Goal: Information Seeking & Learning: Learn about a topic

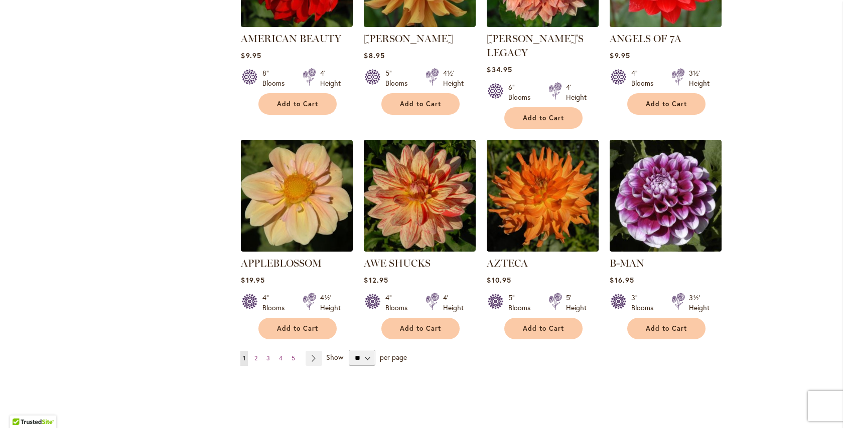
scroll to position [758, 0]
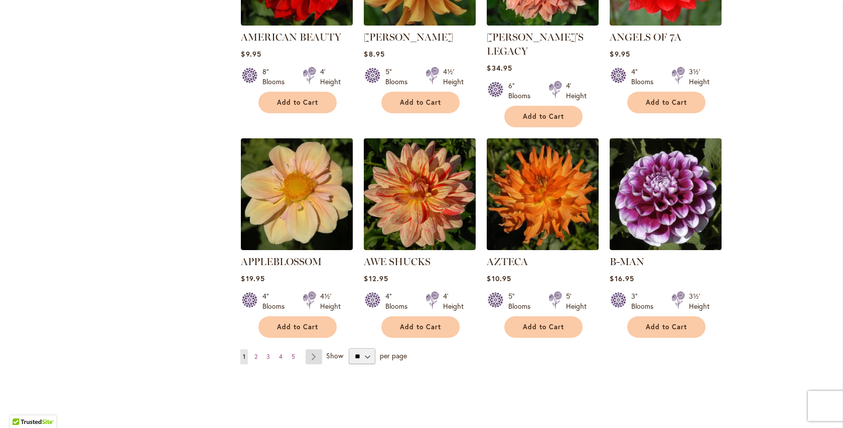
click at [313, 350] on link "Page Next" at bounding box center [313, 357] width 17 height 15
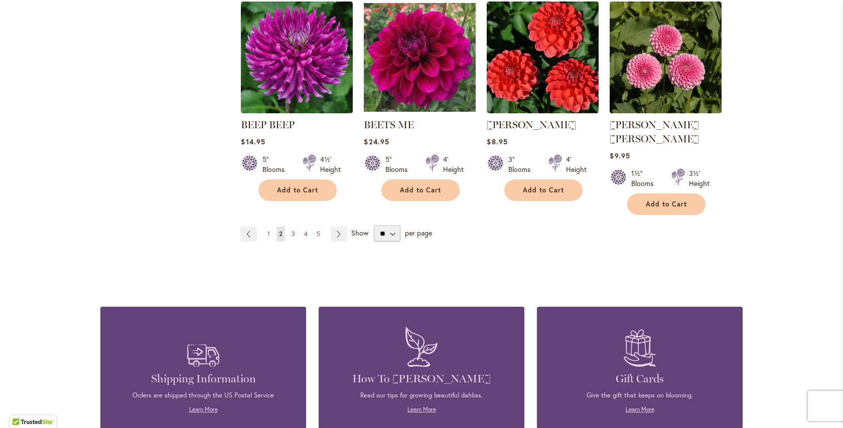
scroll to position [879, 0]
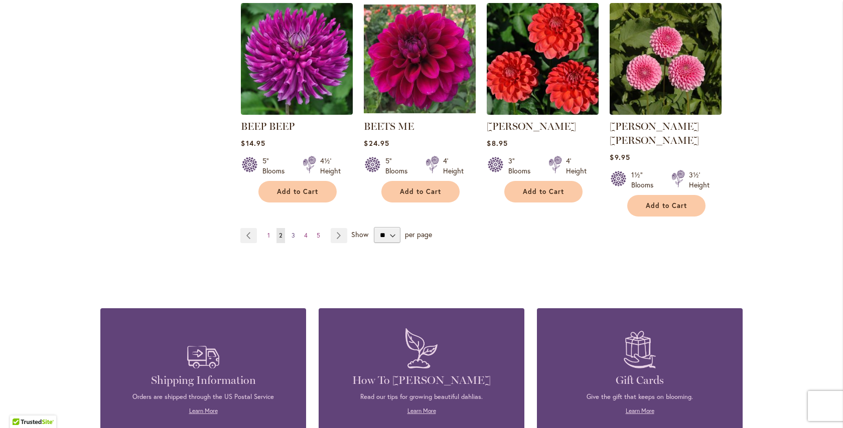
click at [291, 232] on span "3" at bounding box center [293, 236] width 4 height 8
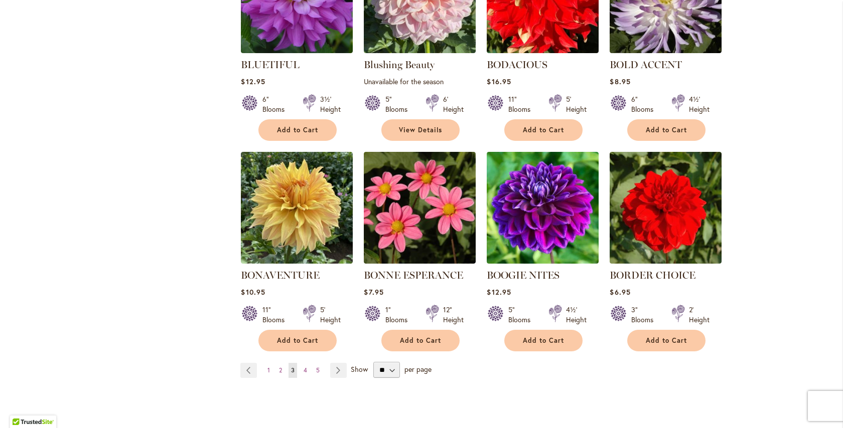
scroll to position [731, 0]
click at [303, 371] on span "4" at bounding box center [305, 370] width 4 height 8
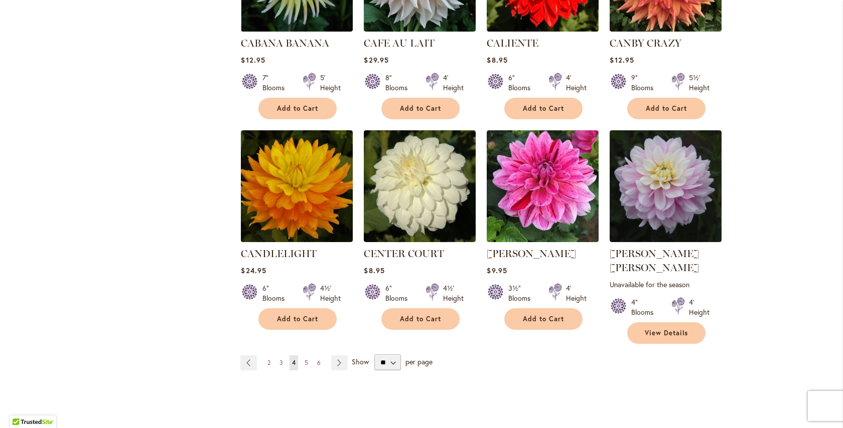
scroll to position [770, 0]
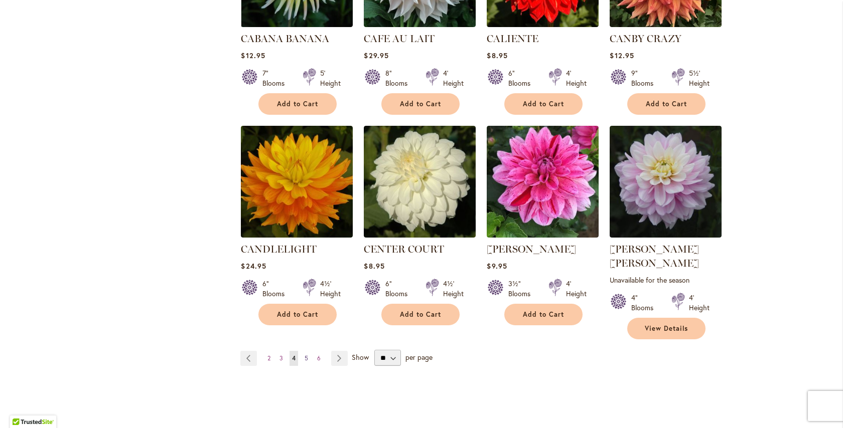
click at [305, 351] on link "Page 5" at bounding box center [306, 358] width 9 height 15
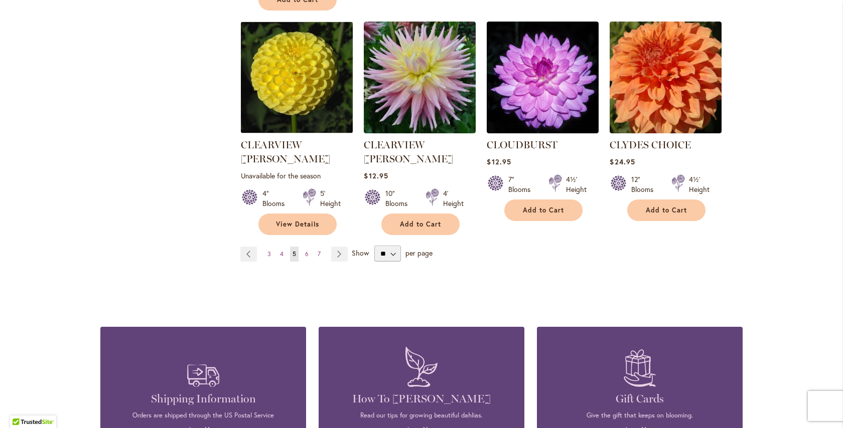
scroll to position [890, 0]
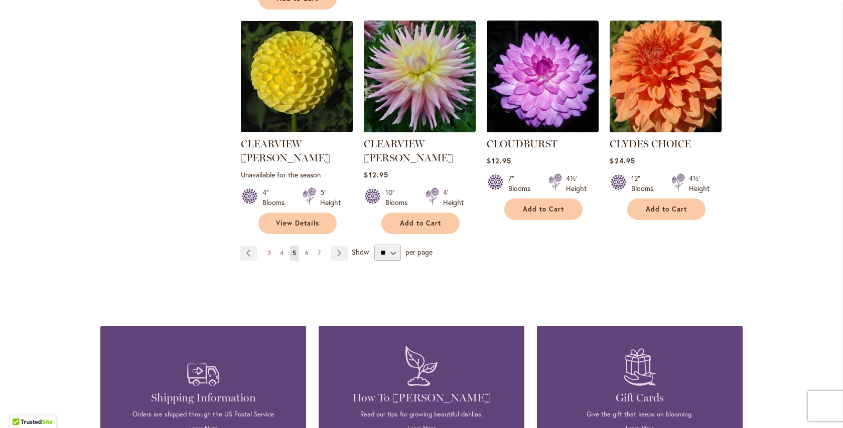
click at [304, 246] on link "Page 6" at bounding box center [306, 253] width 9 height 15
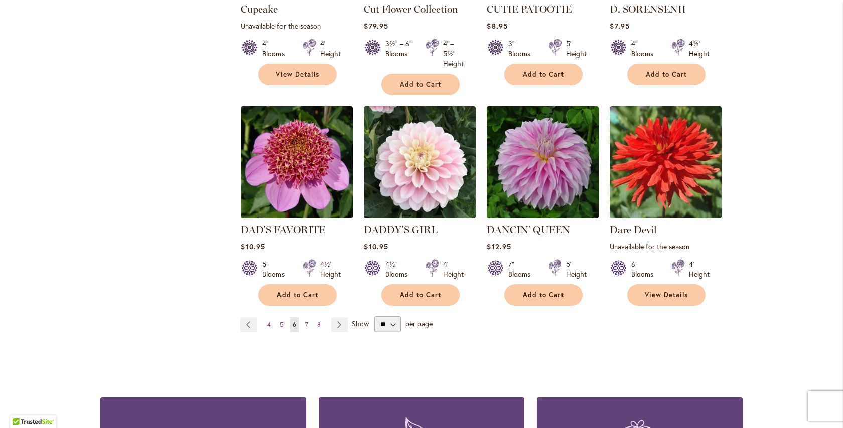
scroll to position [801, 0]
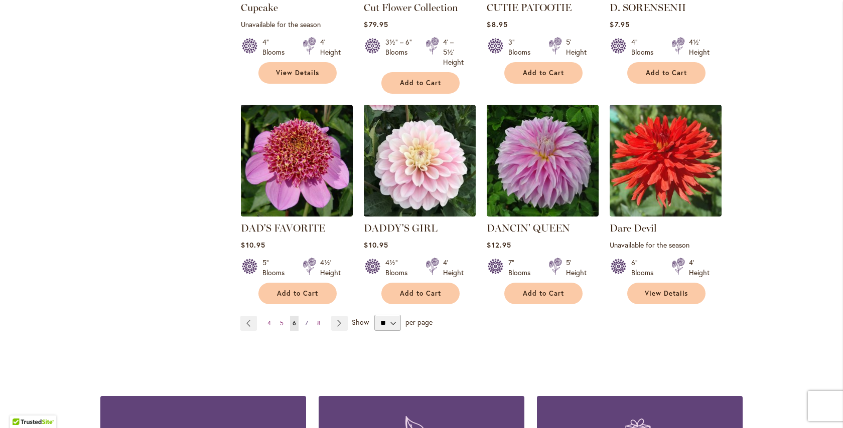
click at [305, 323] on span "7" at bounding box center [306, 323] width 3 height 8
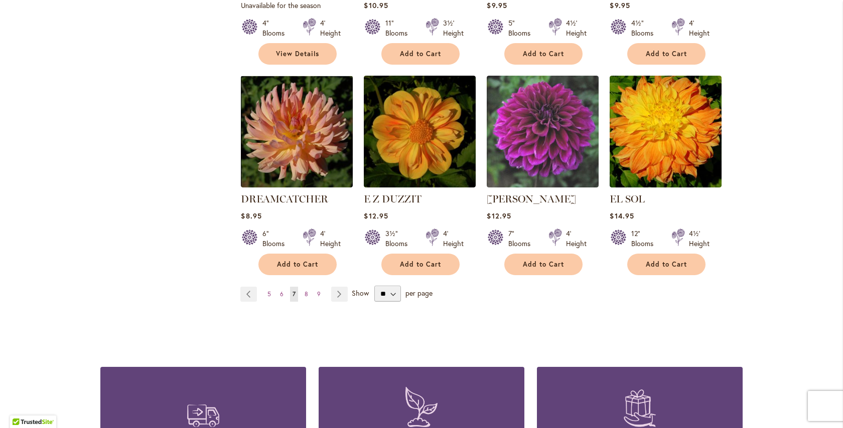
scroll to position [838, 0]
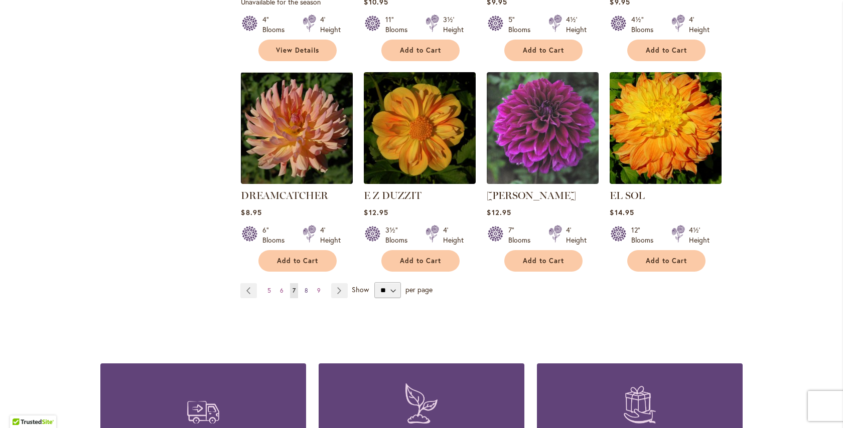
click at [304, 287] on span "8" at bounding box center [306, 291] width 4 height 8
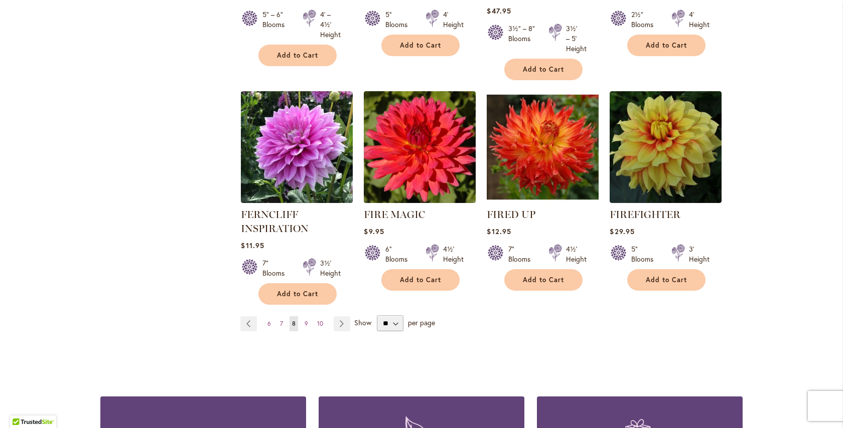
scroll to position [816, 0]
click at [305, 325] on link "Page 9" at bounding box center [306, 323] width 9 height 15
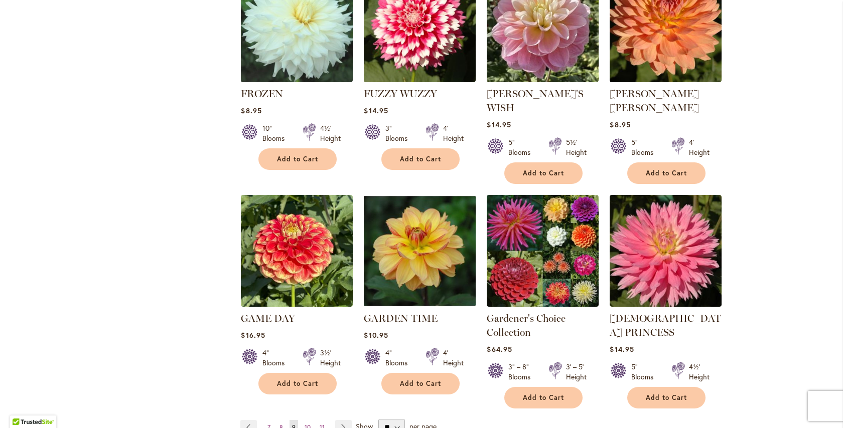
scroll to position [730, 0]
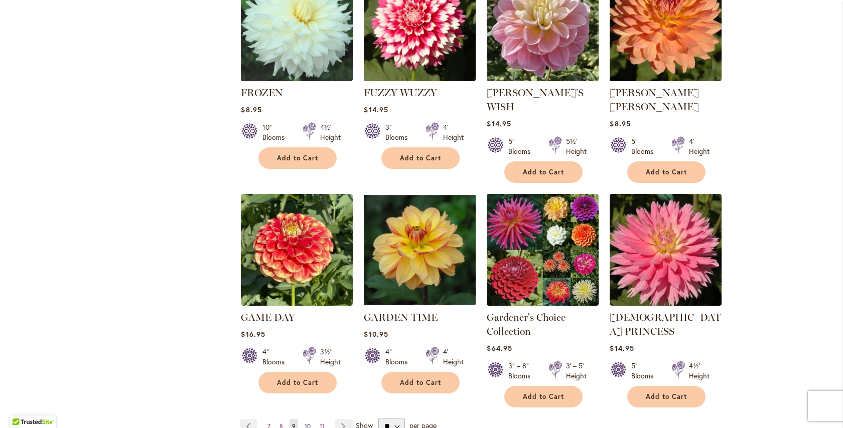
click at [305, 423] on span "10" at bounding box center [307, 427] width 6 height 8
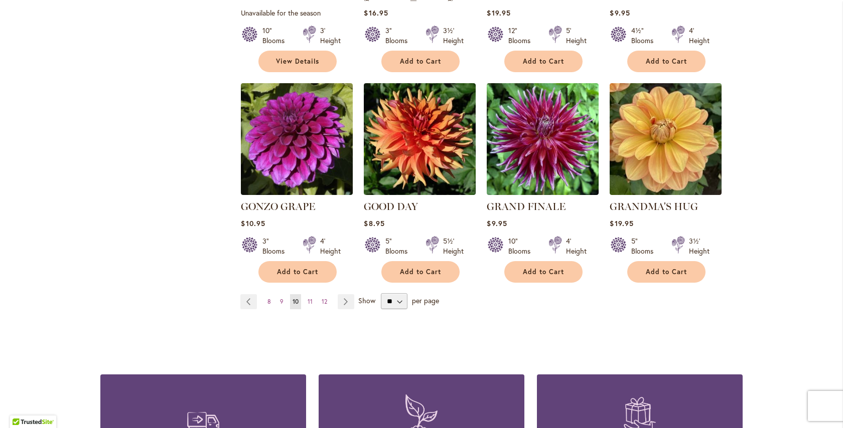
scroll to position [816, 0]
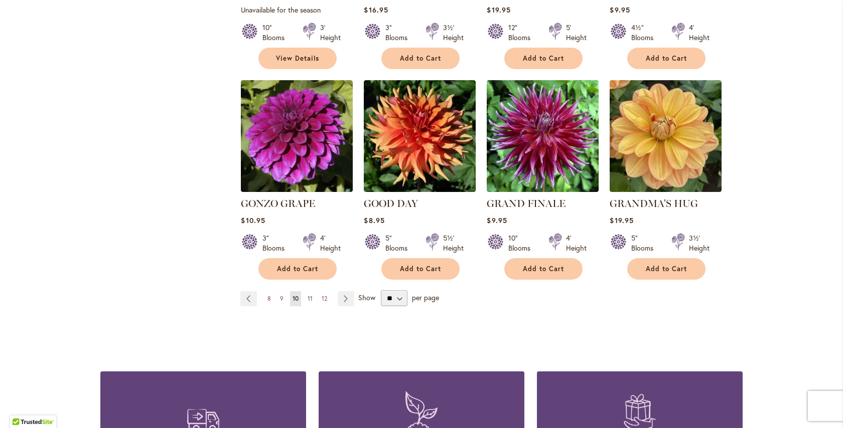
click at [307, 295] on span "11" at bounding box center [309, 299] width 5 height 8
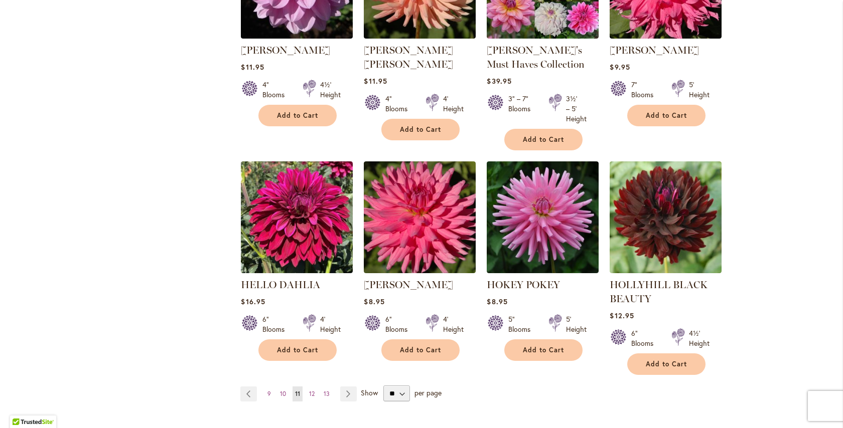
scroll to position [761, 0]
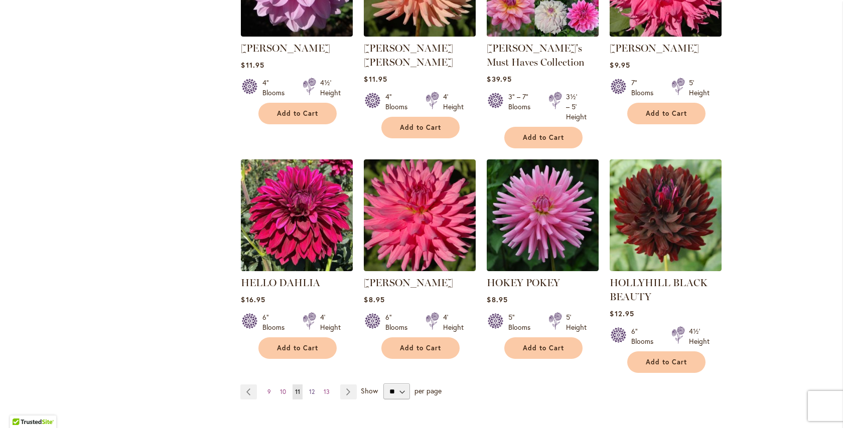
click at [311, 394] on span "12" at bounding box center [312, 392] width 6 height 8
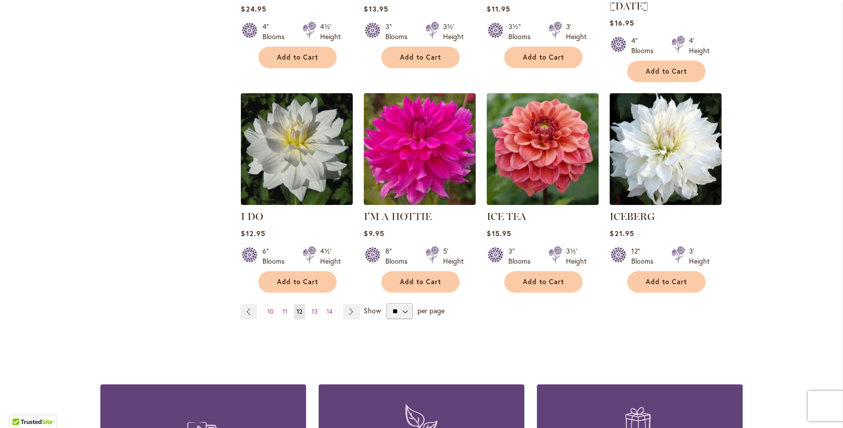
scroll to position [806, 0]
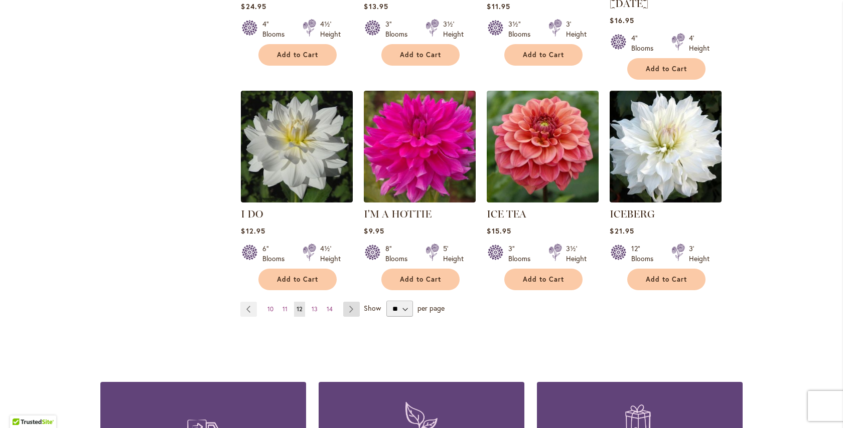
click at [348, 302] on link "Page Next" at bounding box center [351, 309] width 17 height 15
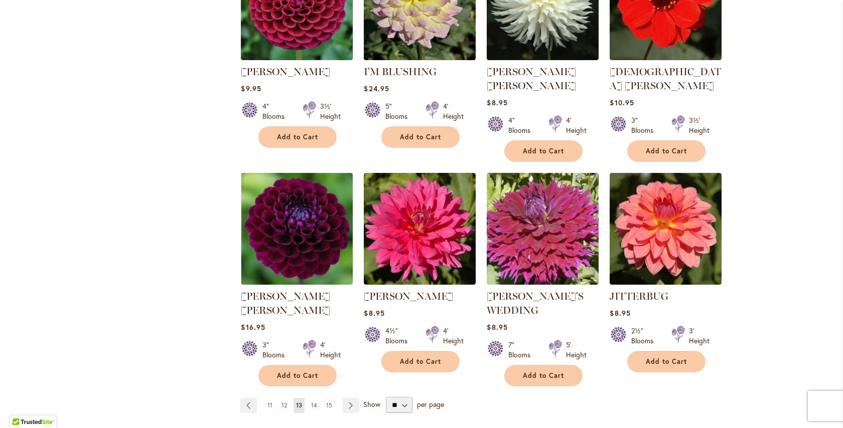
scroll to position [741, 0]
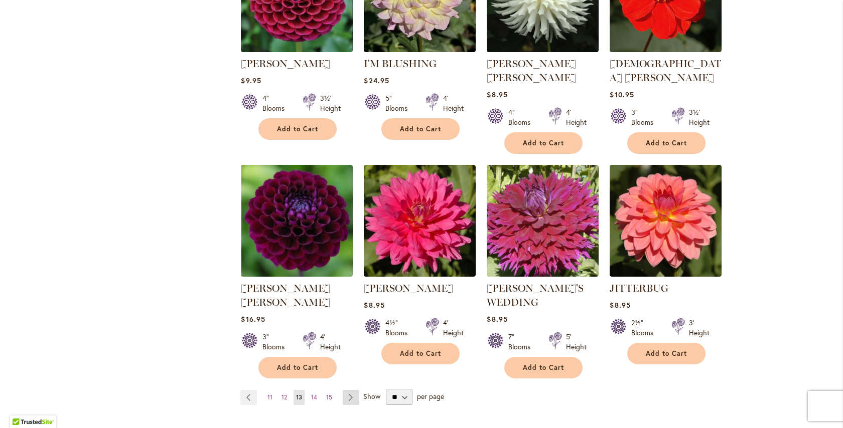
click at [346, 390] on link "Page Next" at bounding box center [351, 397] width 17 height 15
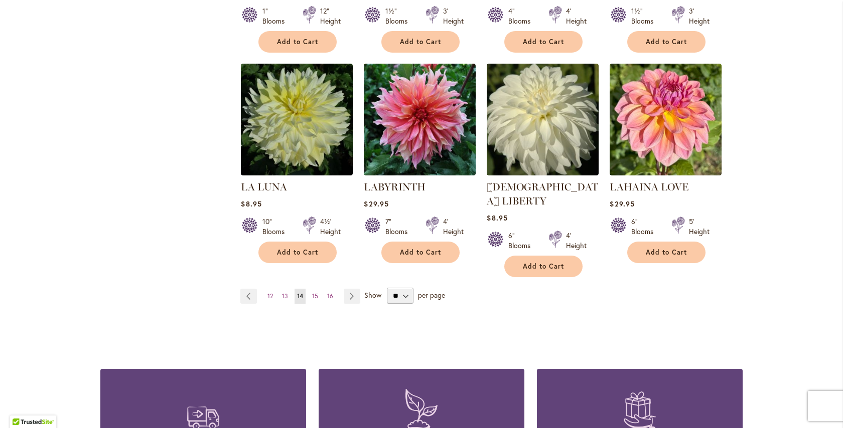
scroll to position [821, 0]
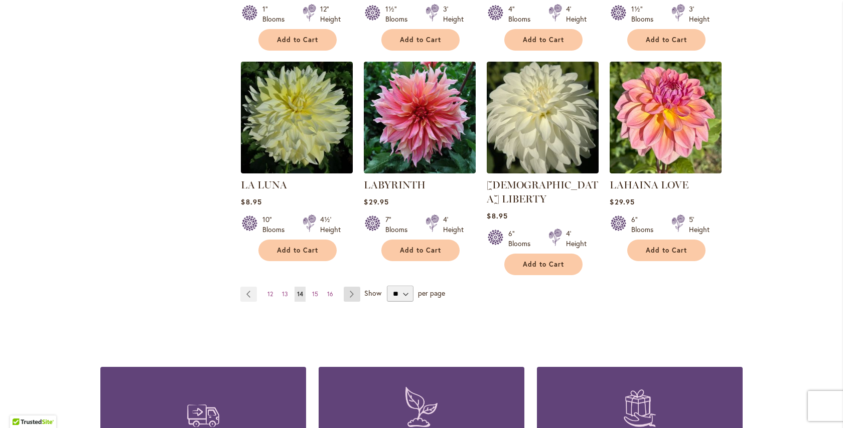
click at [347, 287] on link "Page Next" at bounding box center [352, 294] width 17 height 15
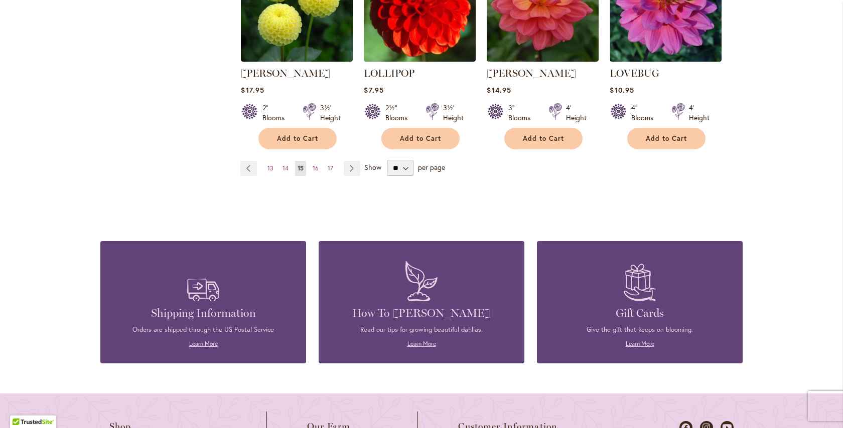
scroll to position [963, 0]
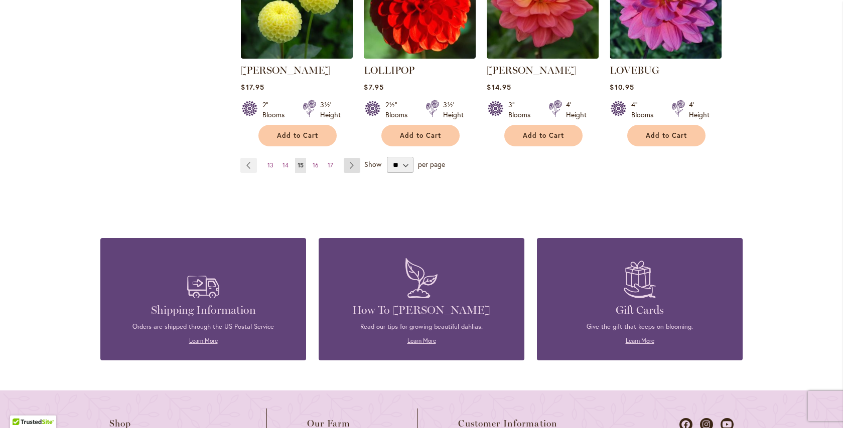
click at [349, 158] on link "Page Next" at bounding box center [352, 165] width 17 height 15
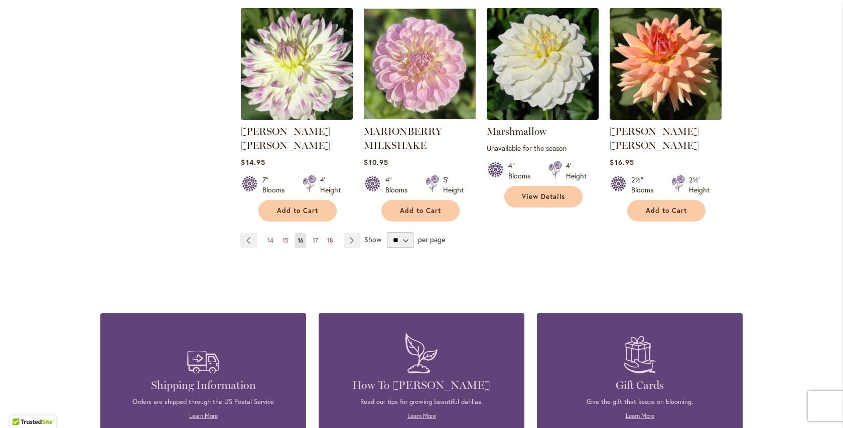
scroll to position [892, 0]
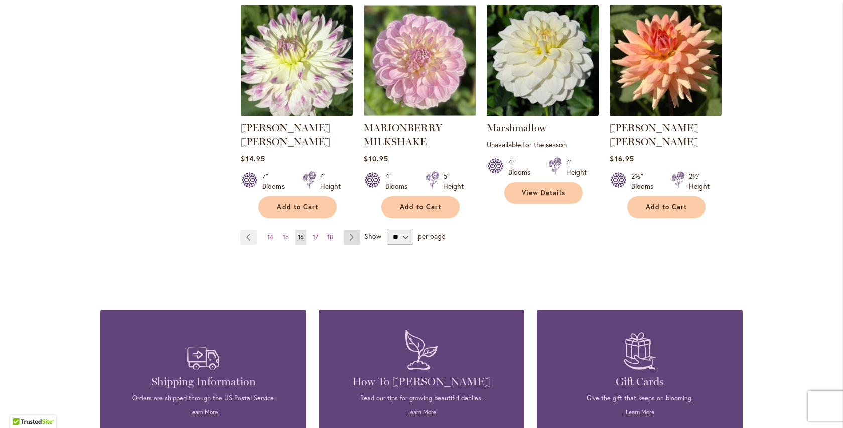
click at [345, 230] on link "Page Next" at bounding box center [352, 237] width 17 height 15
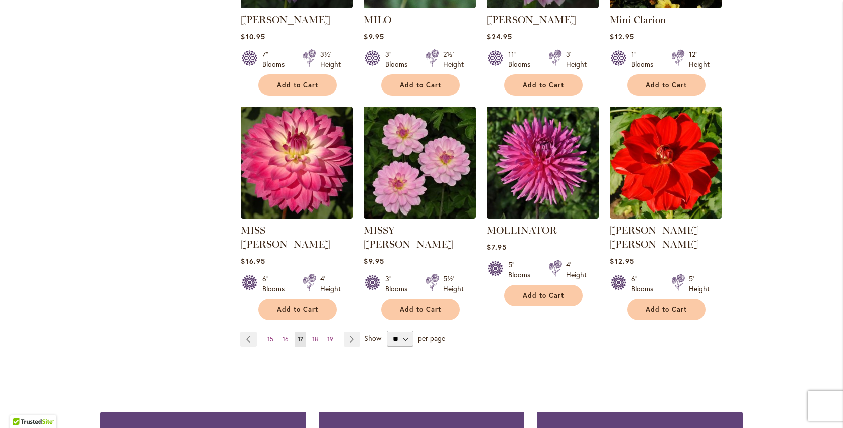
scroll to position [777, 0]
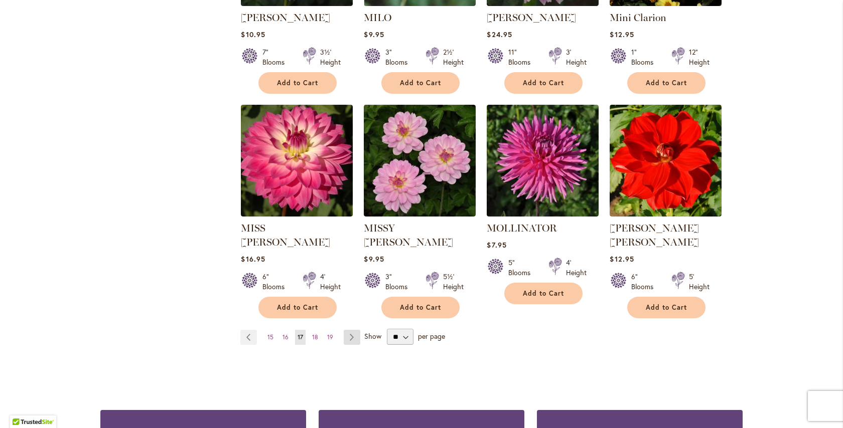
click at [345, 330] on link "Page Next" at bounding box center [352, 337] width 17 height 15
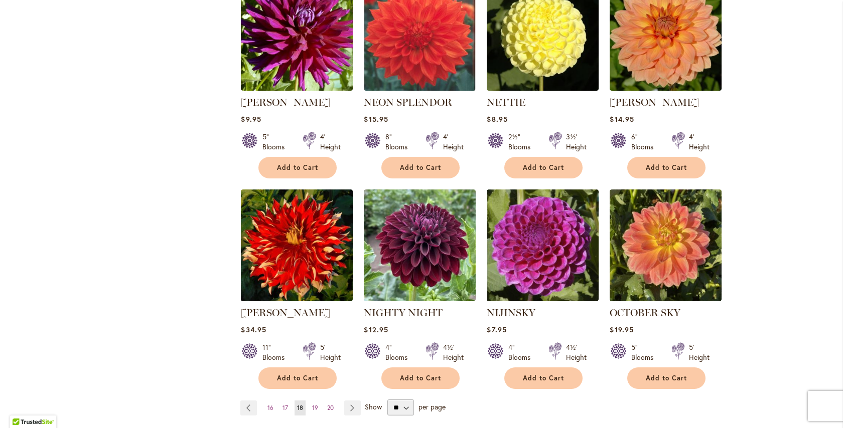
scroll to position [707, 0]
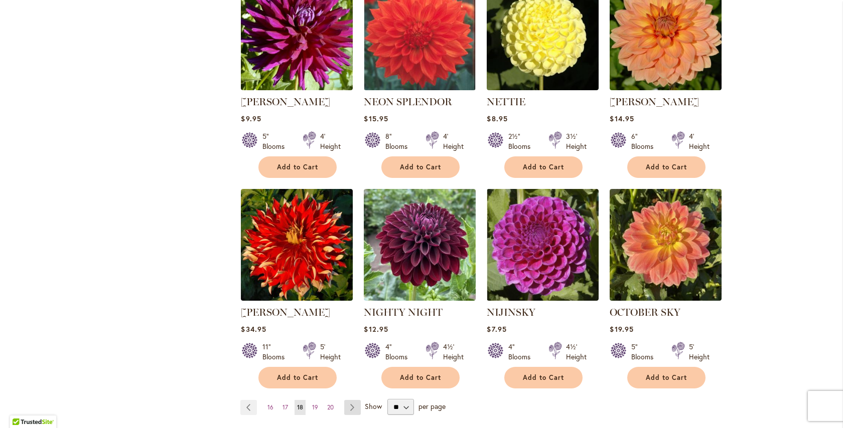
click at [348, 400] on link "Page Next" at bounding box center [352, 407] width 17 height 15
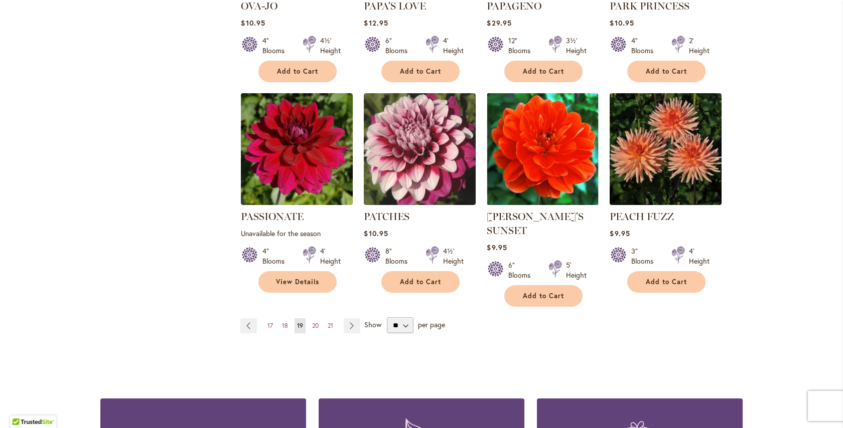
scroll to position [803, 0]
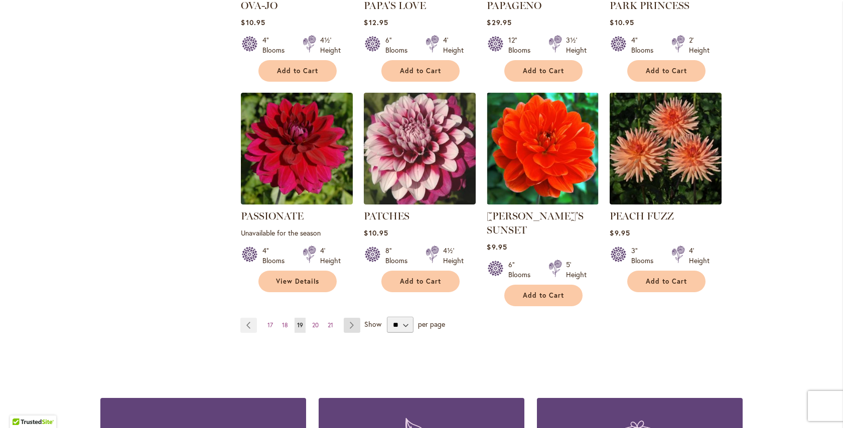
click at [346, 318] on link "Page Next" at bounding box center [352, 325] width 17 height 15
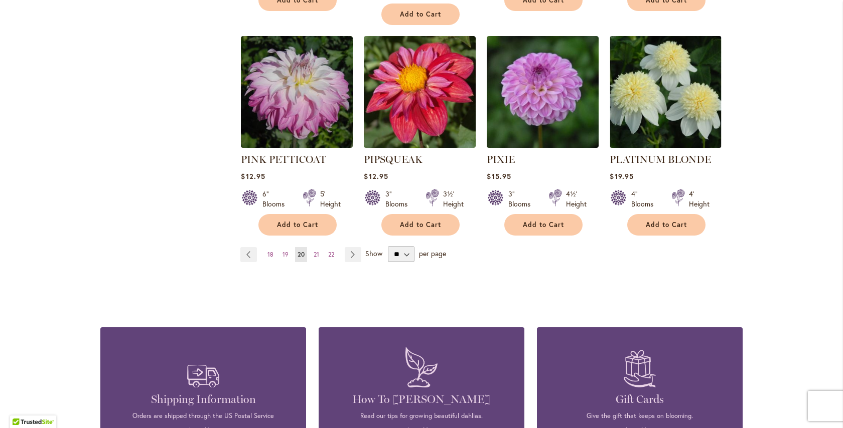
scroll to position [889, 0]
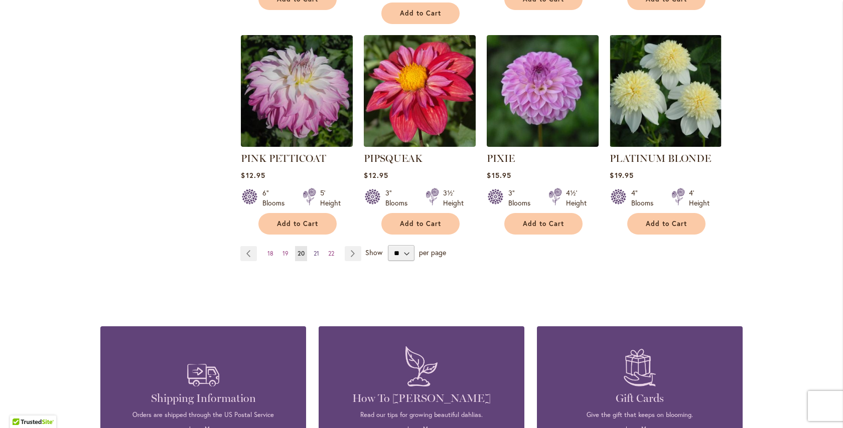
click at [313, 250] on span "21" at bounding box center [316, 254] width 6 height 8
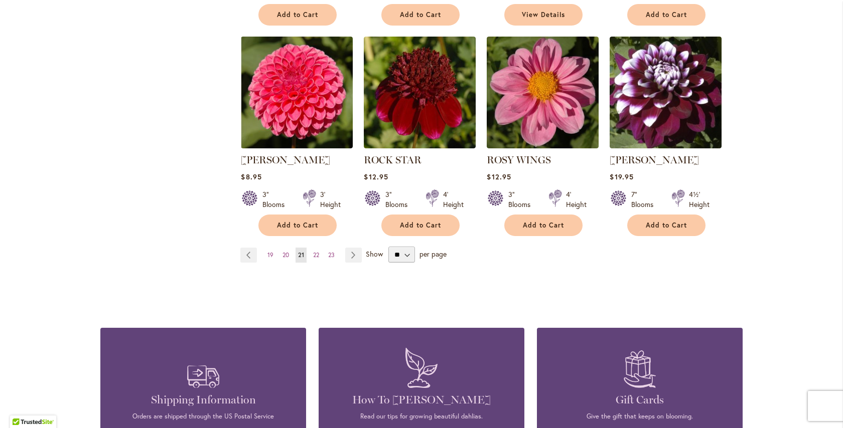
scroll to position [862, 0]
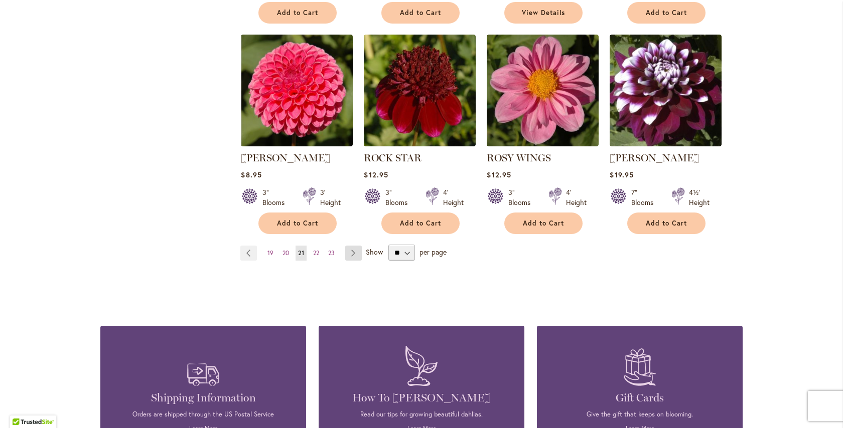
click at [347, 253] on link "Page Next" at bounding box center [353, 253] width 17 height 15
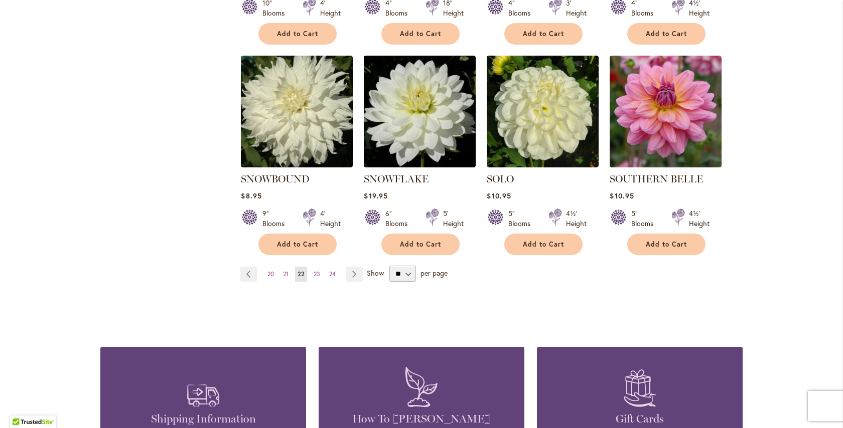
scroll to position [843, 0]
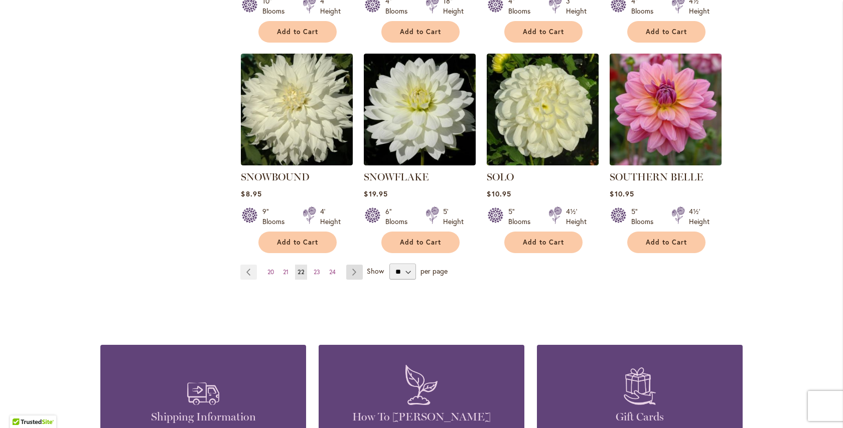
click at [349, 265] on link "Page Next" at bounding box center [354, 272] width 17 height 15
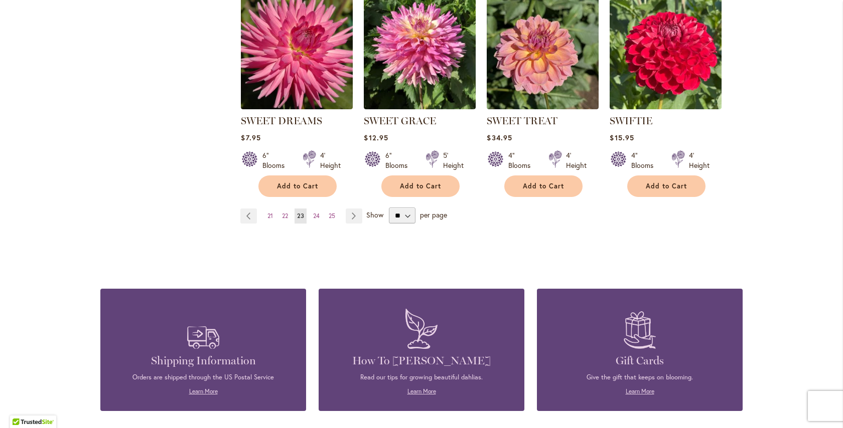
scroll to position [900, 0]
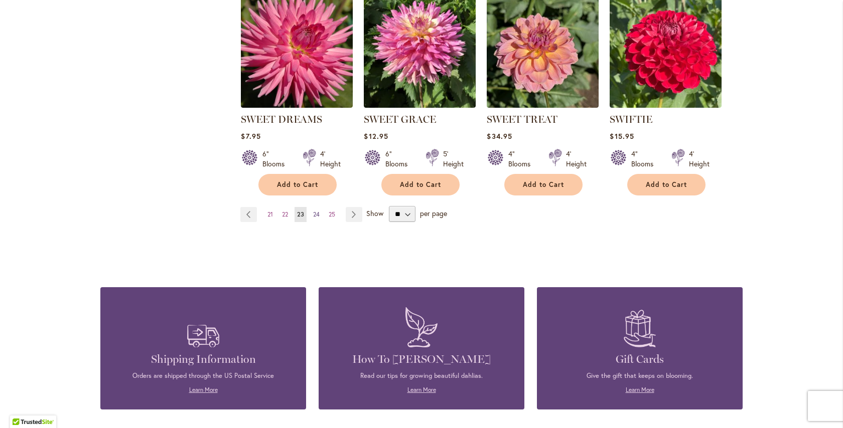
click at [315, 214] on span "24" at bounding box center [316, 215] width 7 height 8
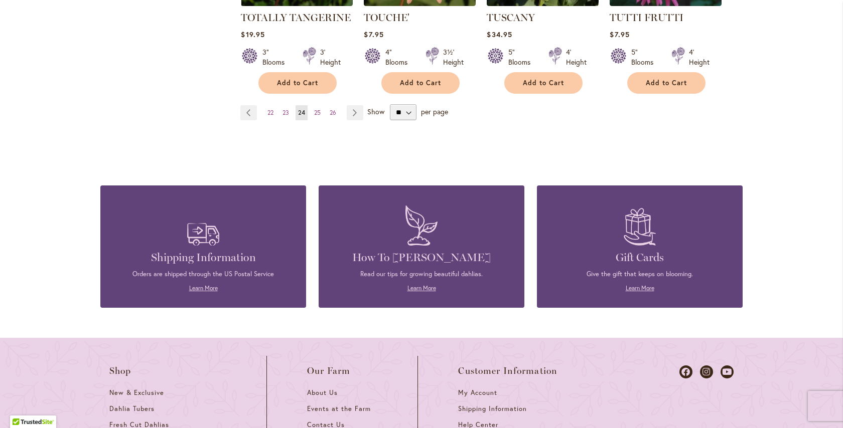
scroll to position [1005, 0]
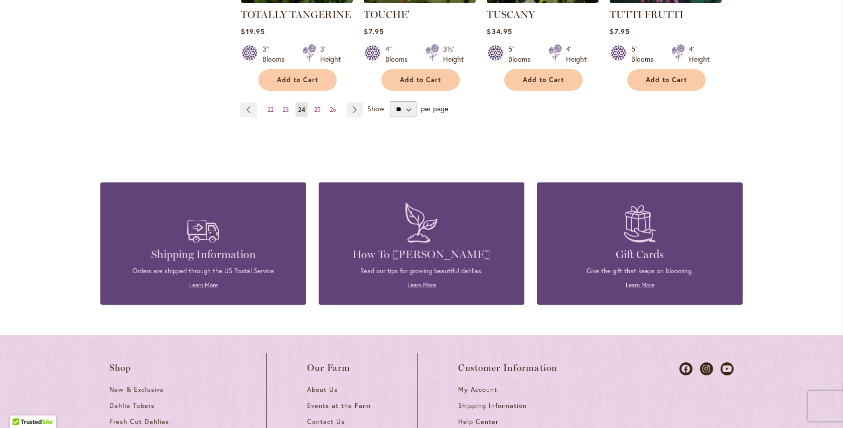
click at [447, 248] on h4 "How To [PERSON_NAME]" at bounding box center [422, 255] width 176 height 14
click at [415, 248] on h4 "How To [PERSON_NAME]" at bounding box center [422, 255] width 176 height 14
click at [417, 281] on link "Learn More" at bounding box center [421, 285] width 29 height 8
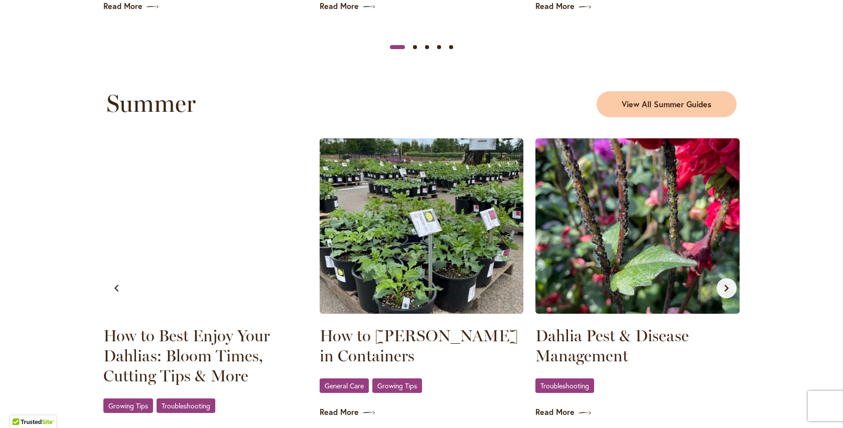
scroll to position [871, 0]
